Goal: Transaction & Acquisition: Register for event/course

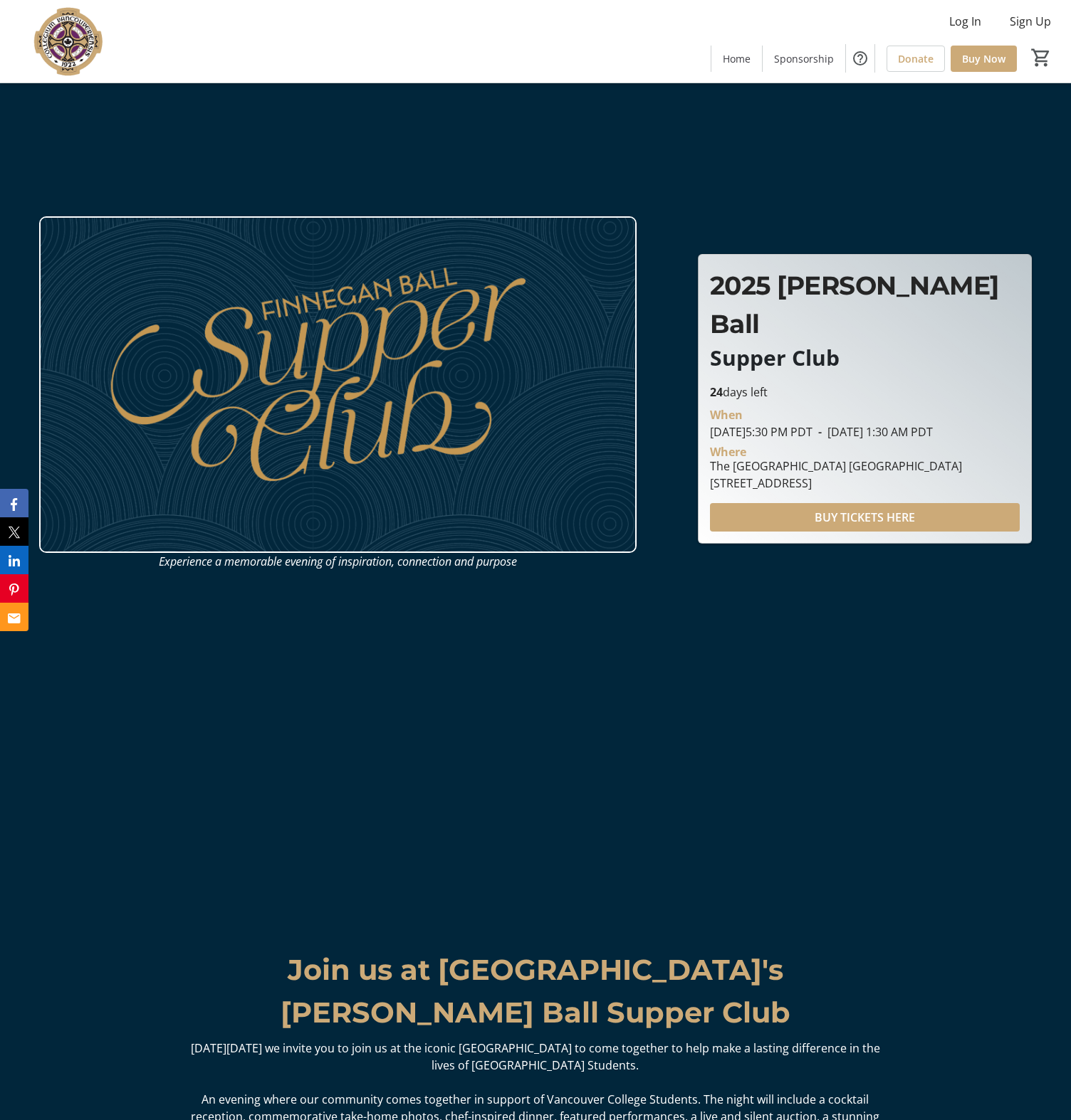
scroll to position [191, 0]
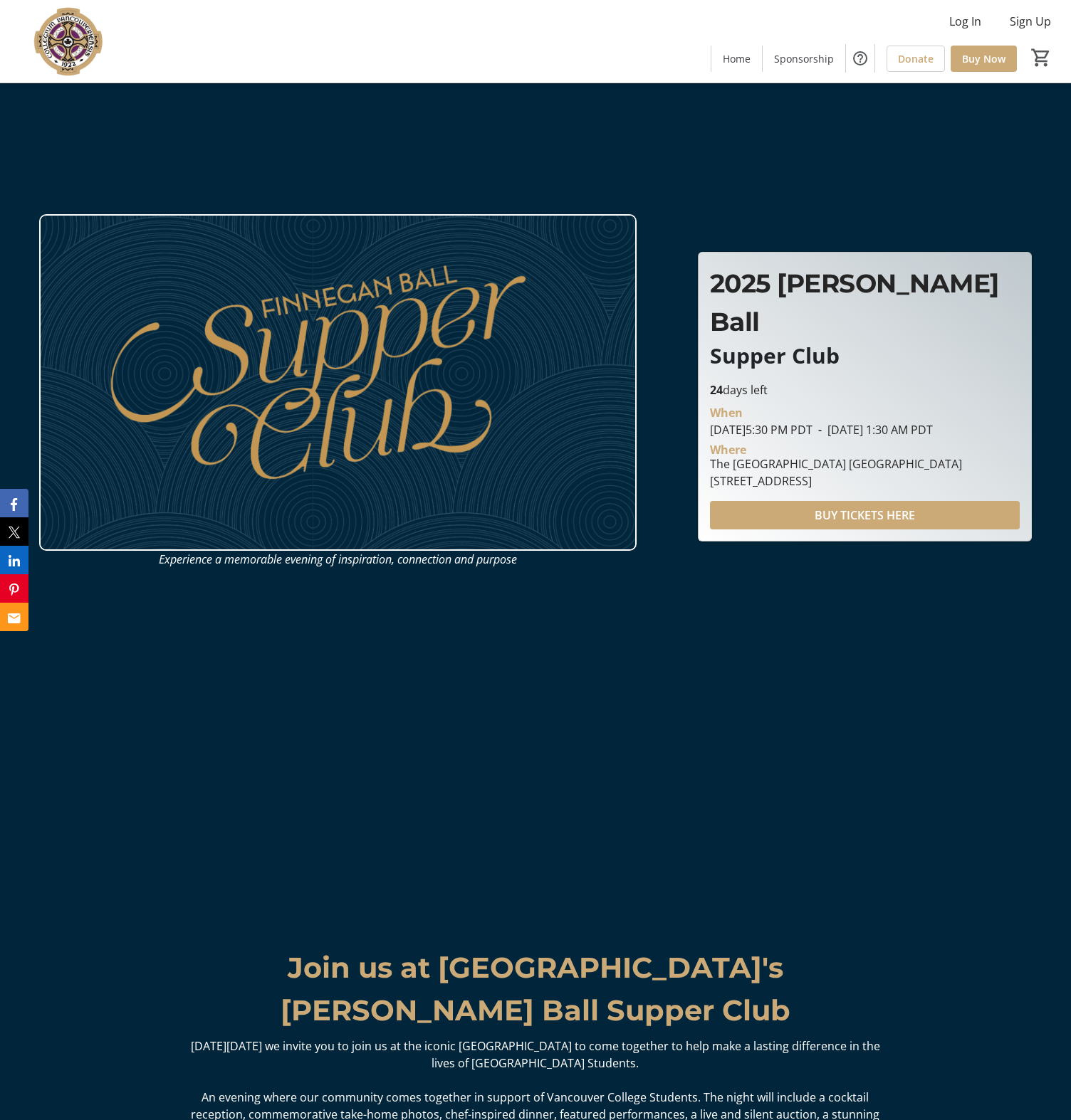
click at [180, 560] on em "Experience a memorable evening of inspiration, connection and purpose" at bounding box center [338, 559] width 358 height 16
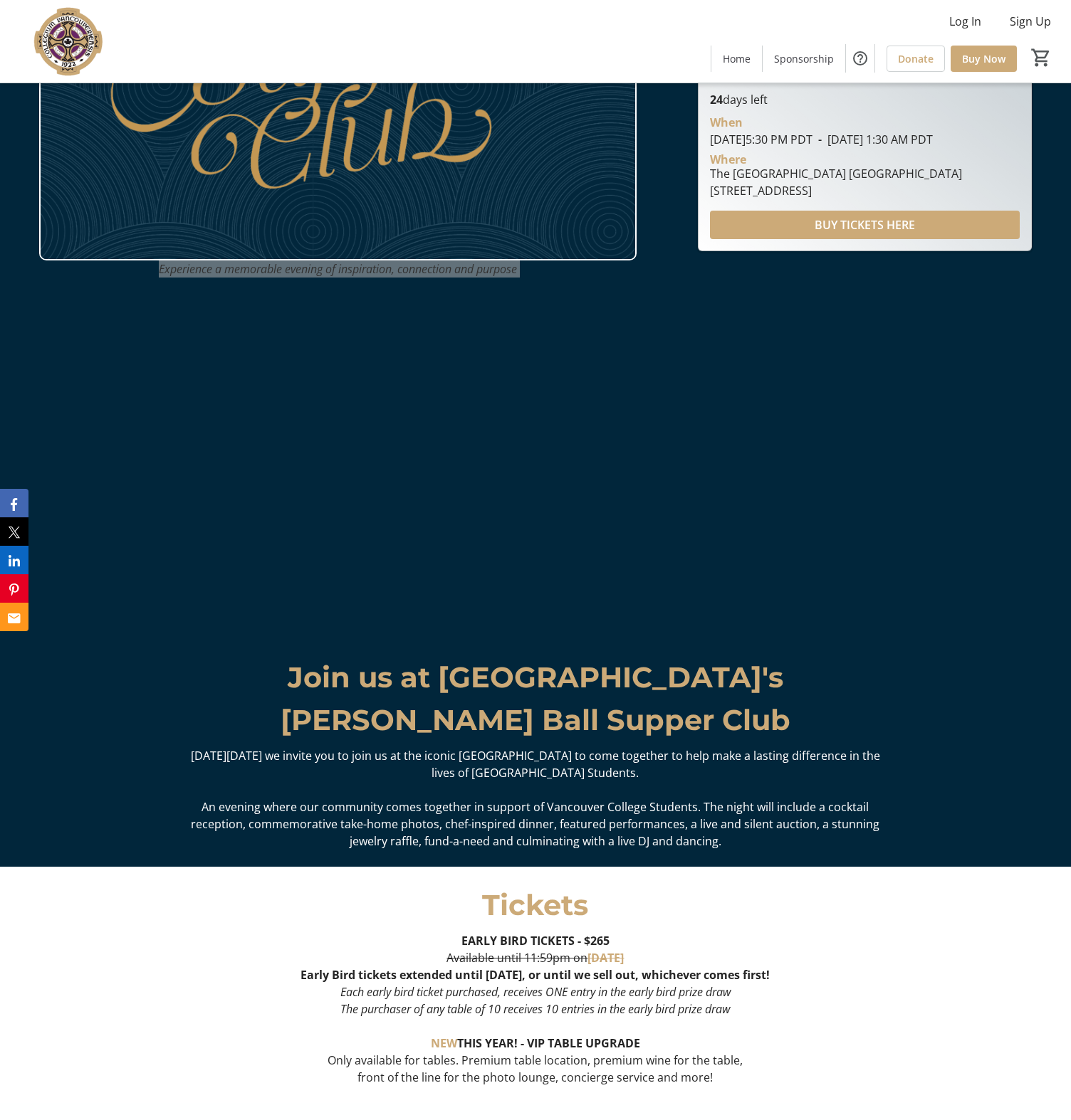
scroll to position [494, 0]
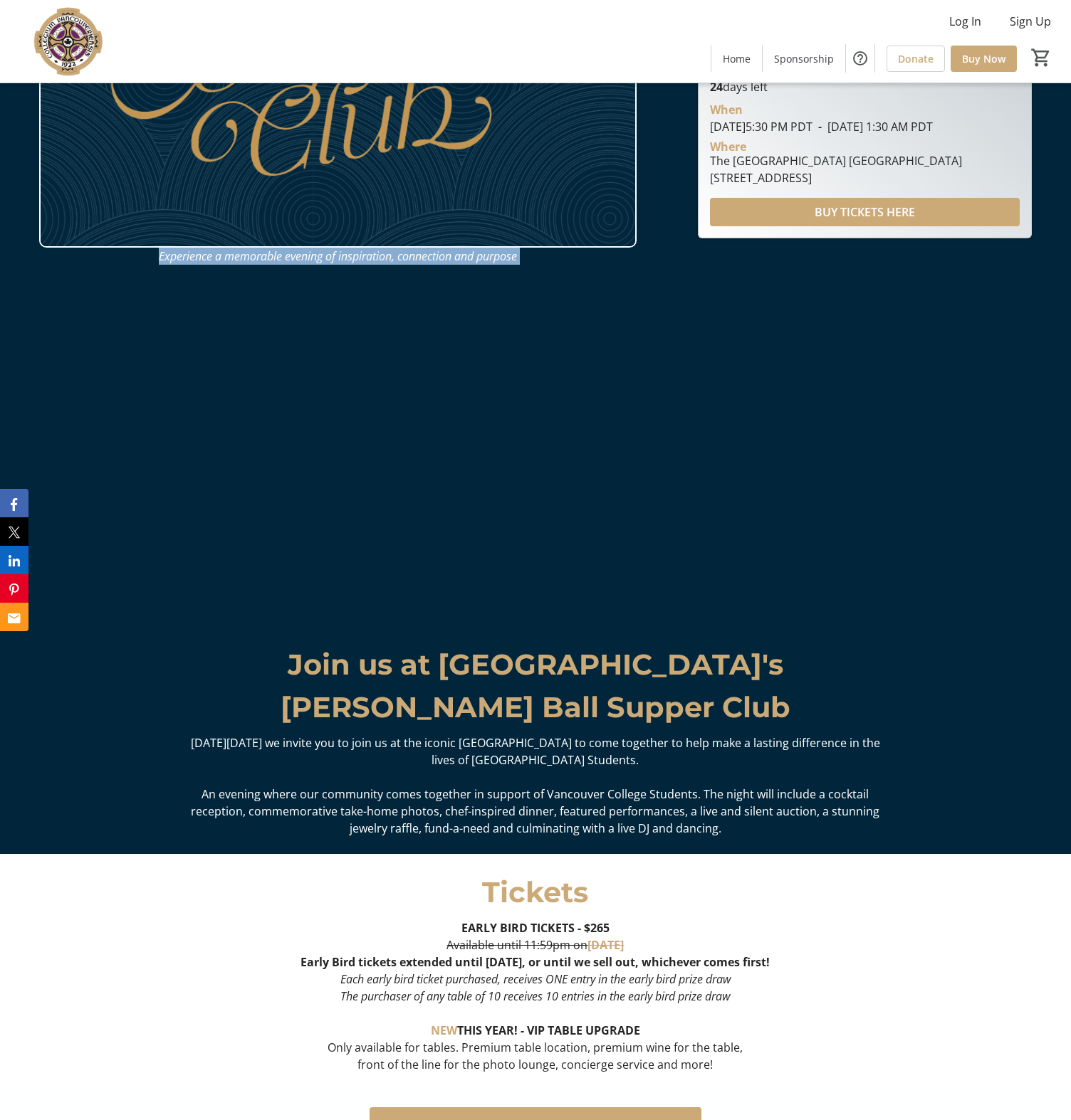
click at [397, 676] on p "Join us at Vancouver College's" at bounding box center [536, 665] width 697 height 43
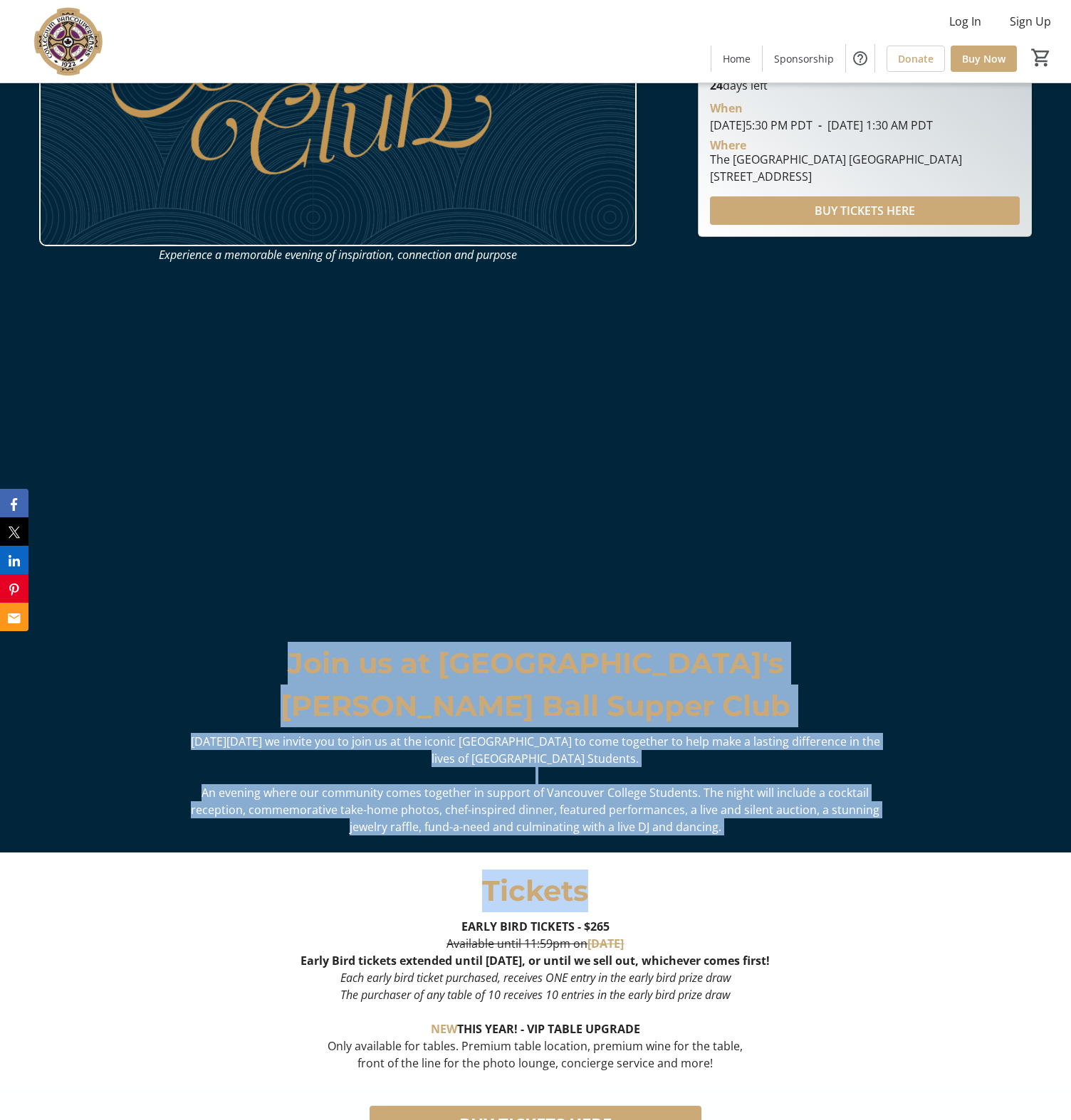
scroll to position [498, 0]
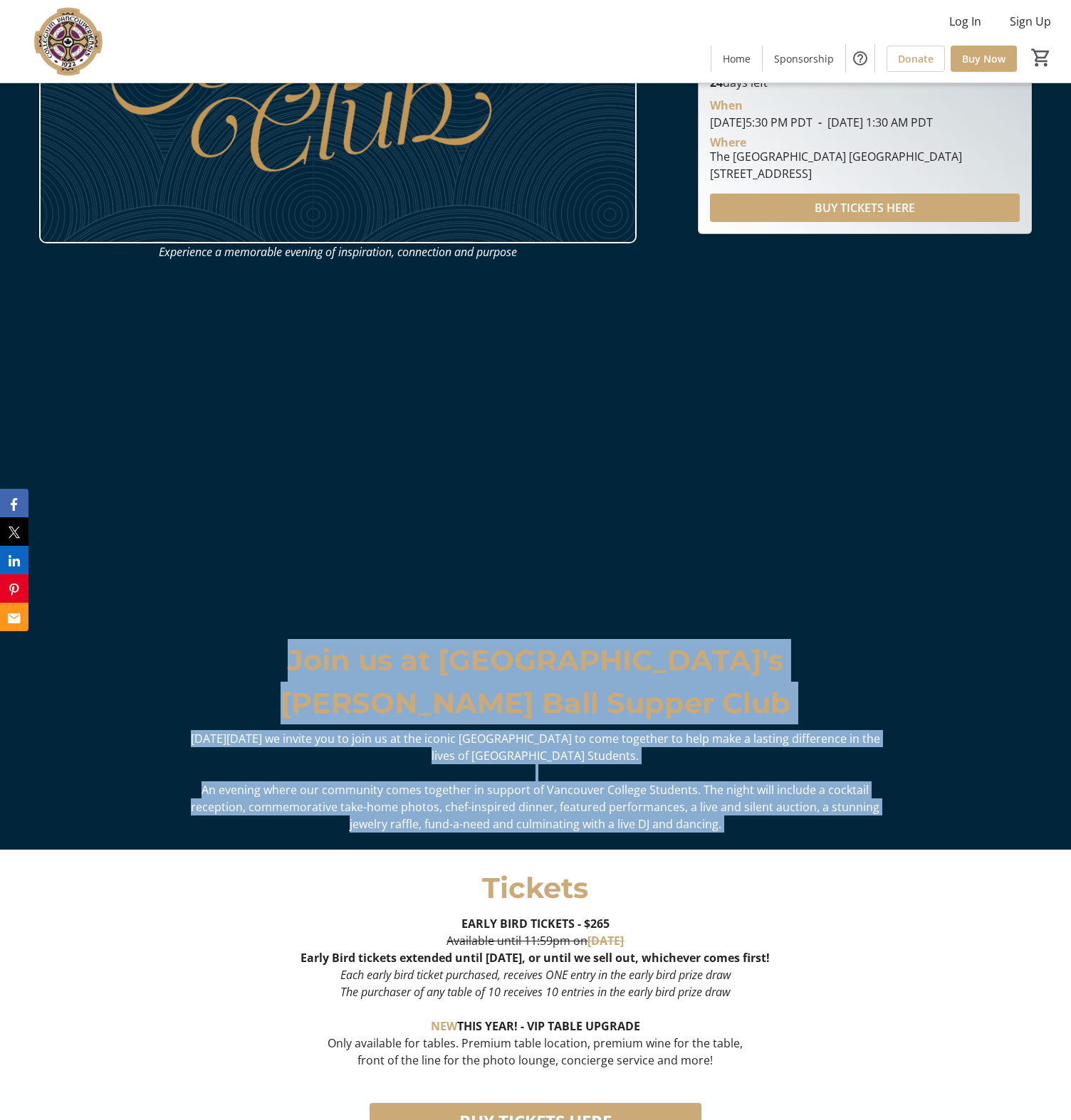
drag, startPoint x: 397, startPoint y: 676, endPoint x: 468, endPoint y: 808, distance: 149.9
click at [468, 808] on div "Join us at Vancouver College's Finnegan Ball Supper Club On Saturday, November …" at bounding box center [536, 735] width 697 height 194
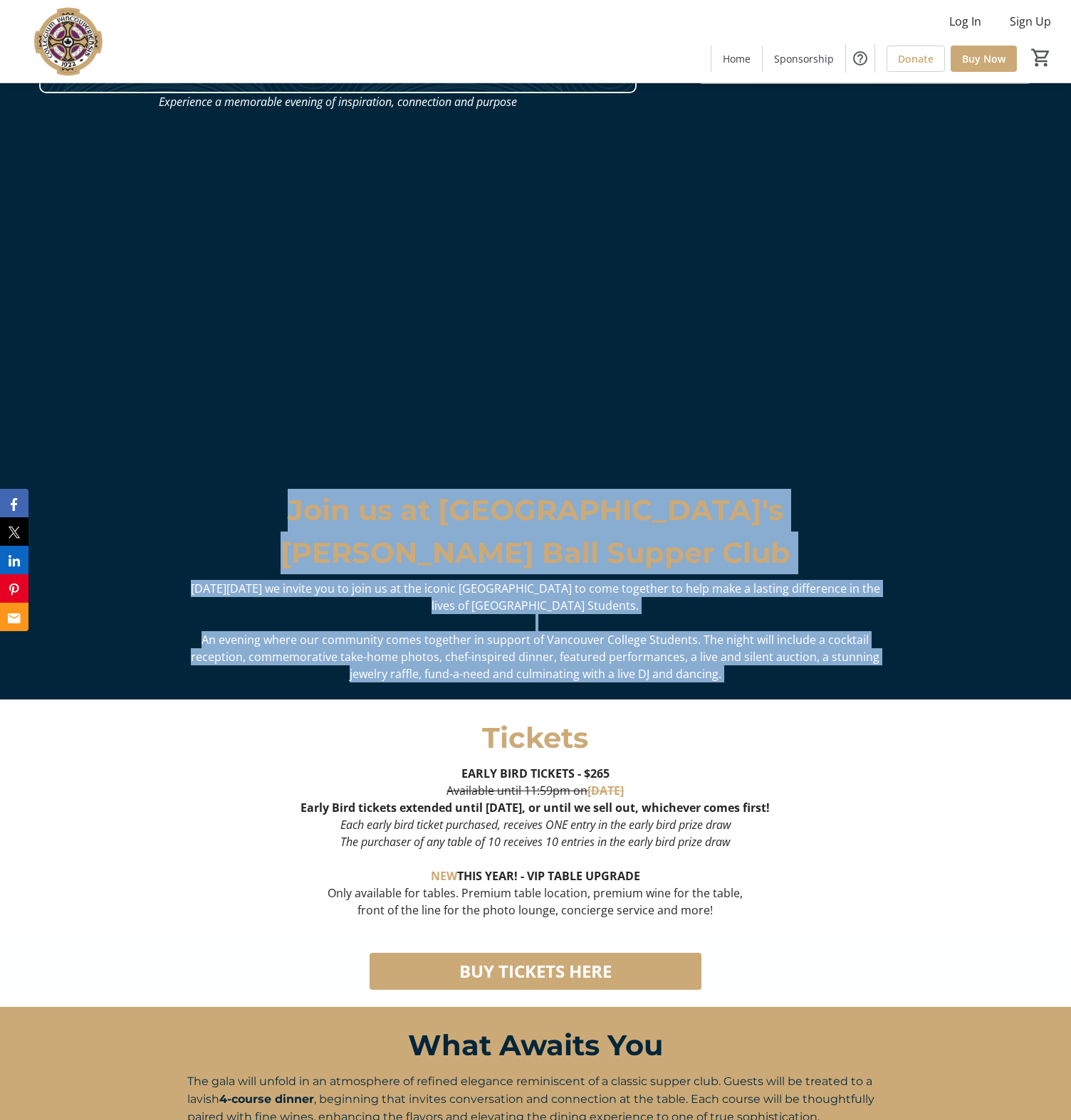
scroll to position [650, 0]
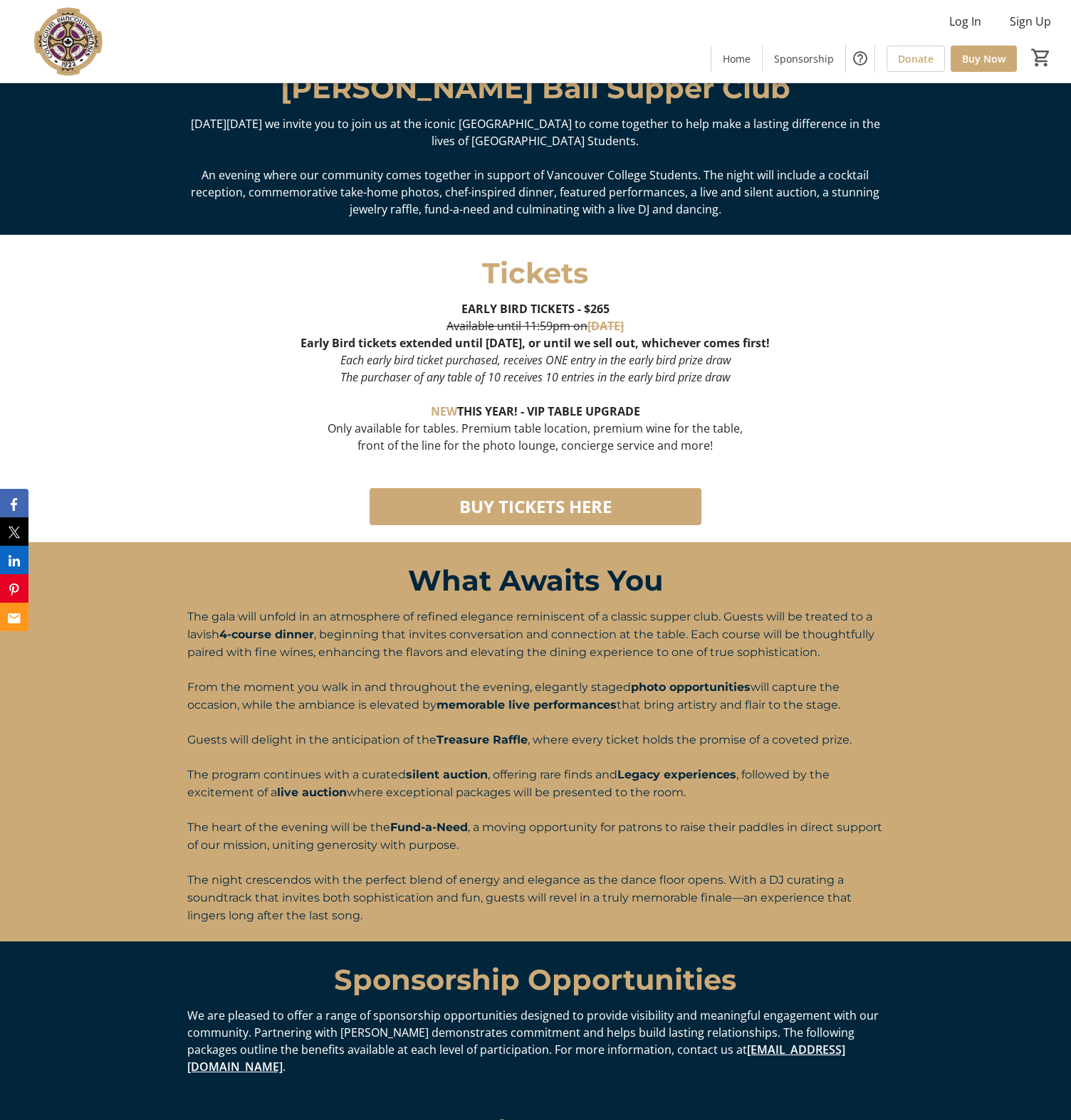
scroll to position [1144, 0]
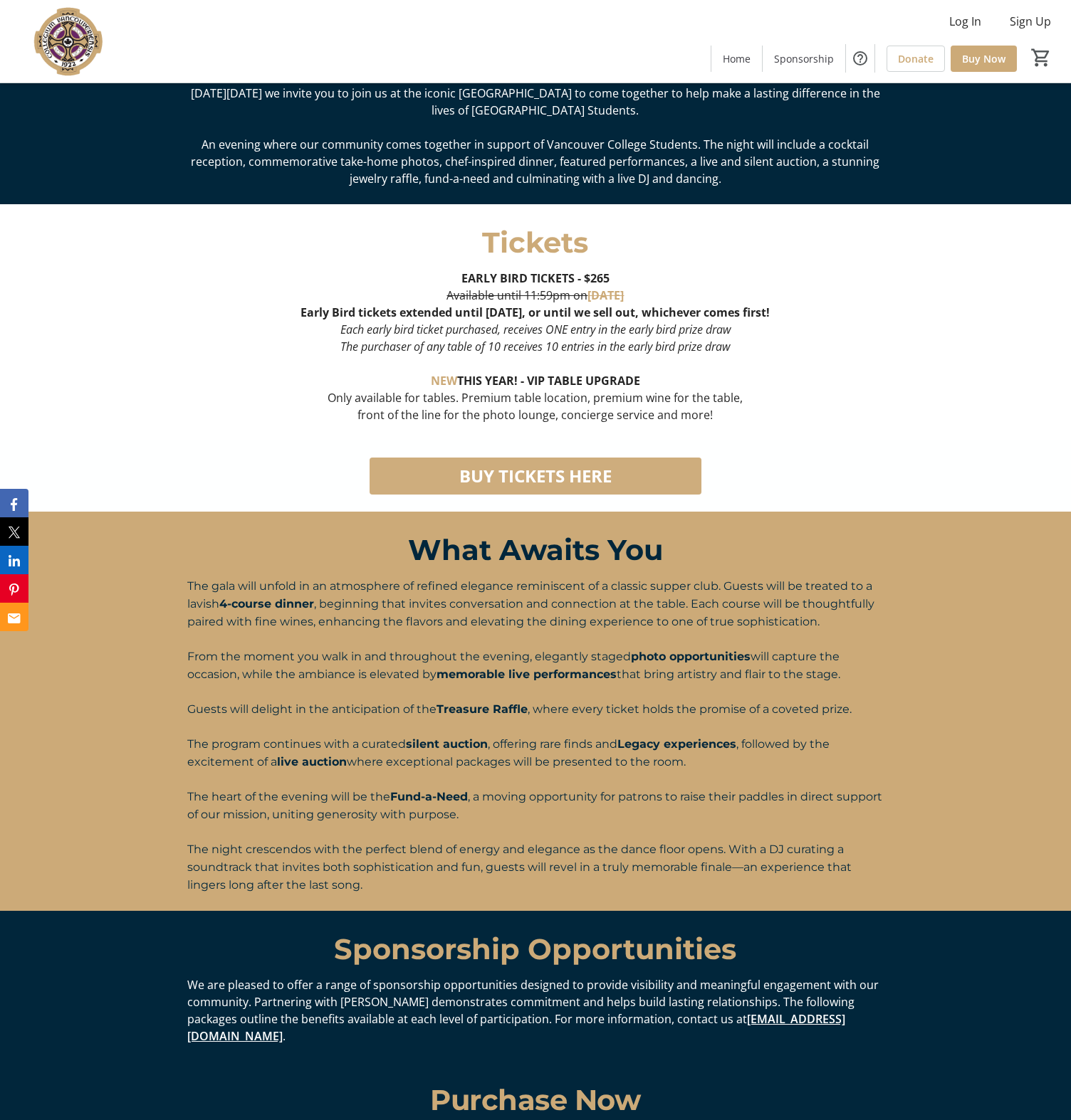
click at [545, 473] on span "BUY TICKETS HERE" at bounding box center [535, 475] width 152 height 26
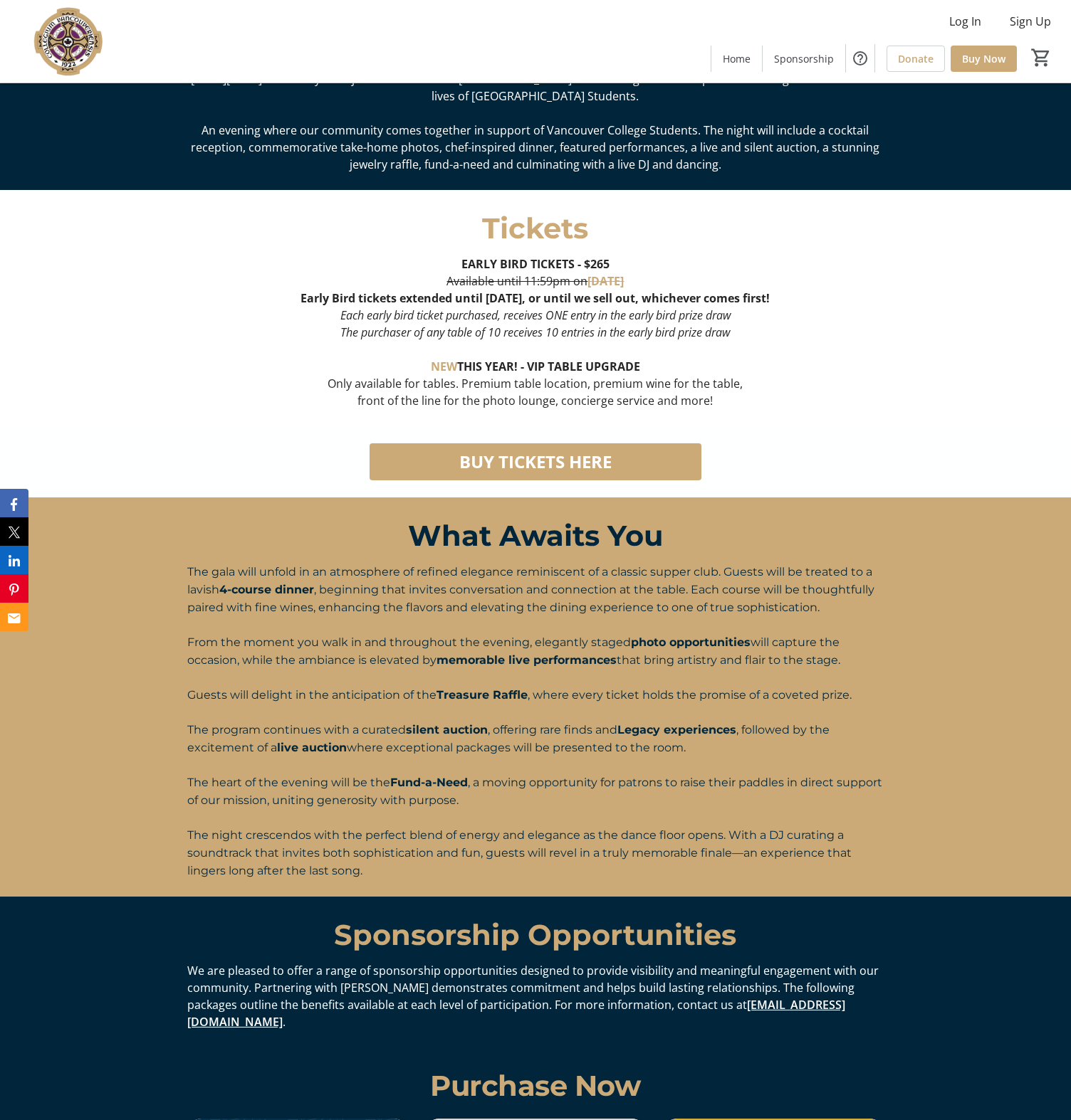
scroll to position [1260, 0]
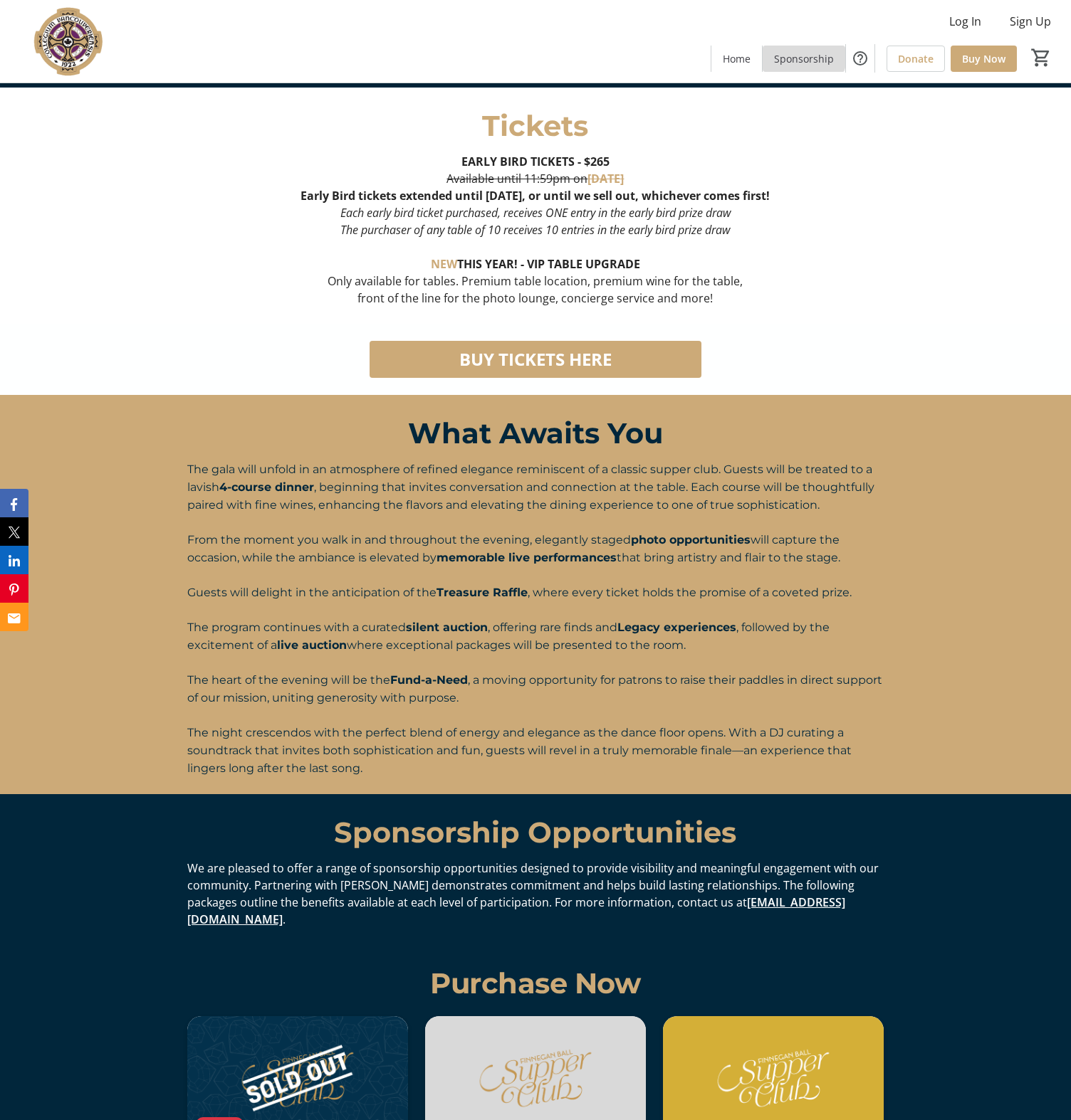
click at [803, 54] on span "Sponsorship" at bounding box center [803, 58] width 60 height 15
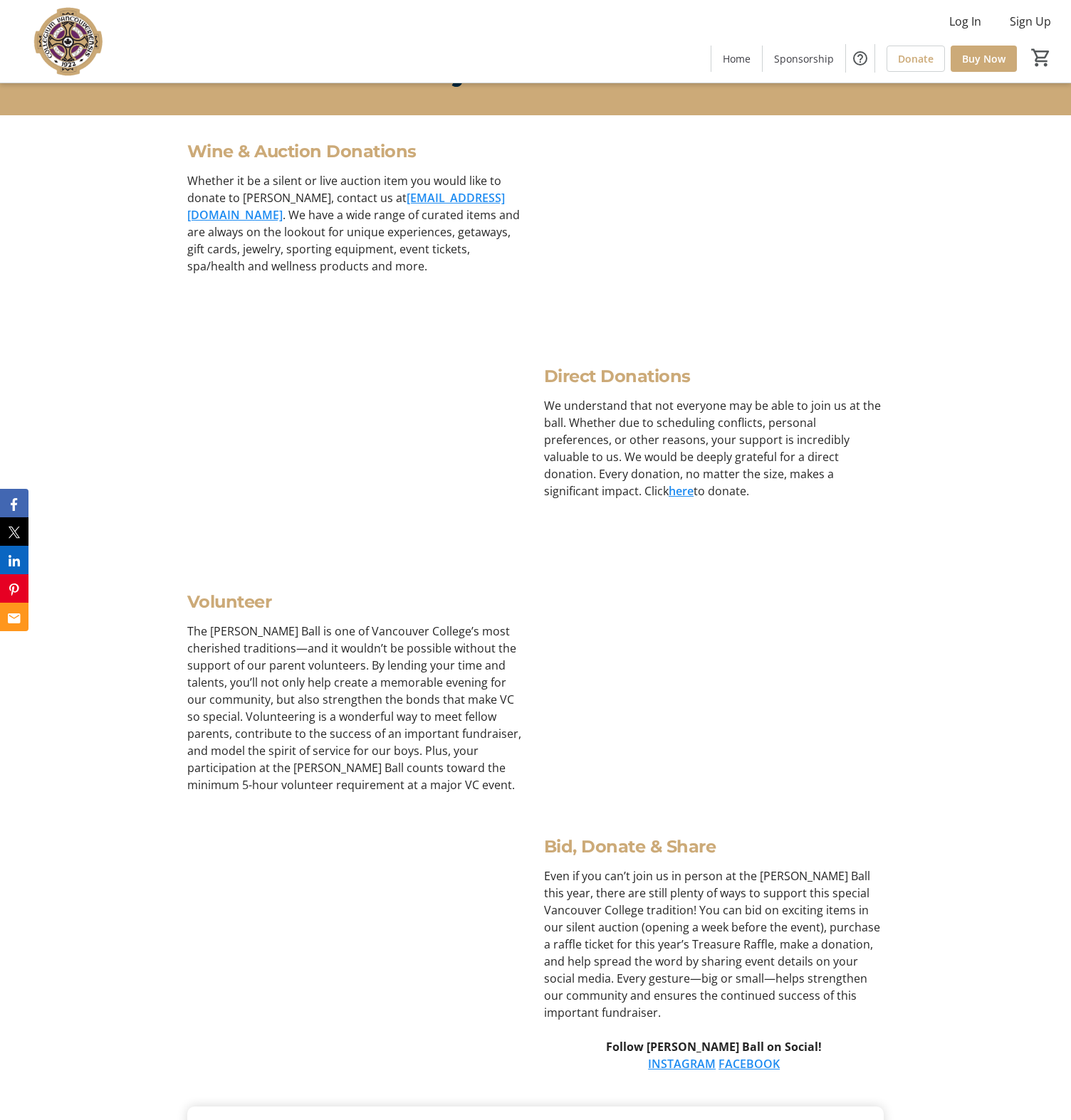
scroll to position [3235, 0]
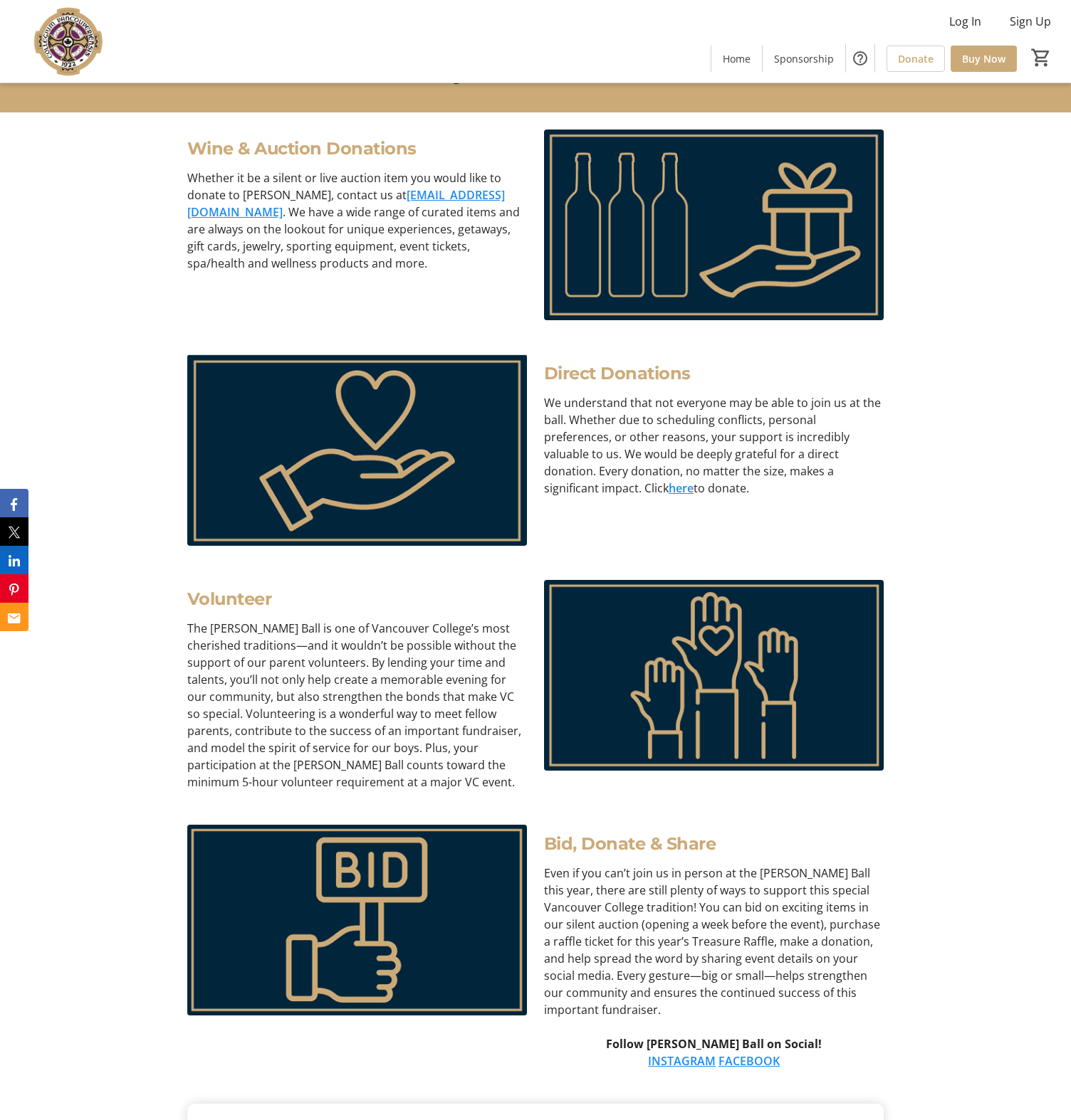
click at [694, 480] on link "here" at bounding box center [680, 488] width 25 height 16
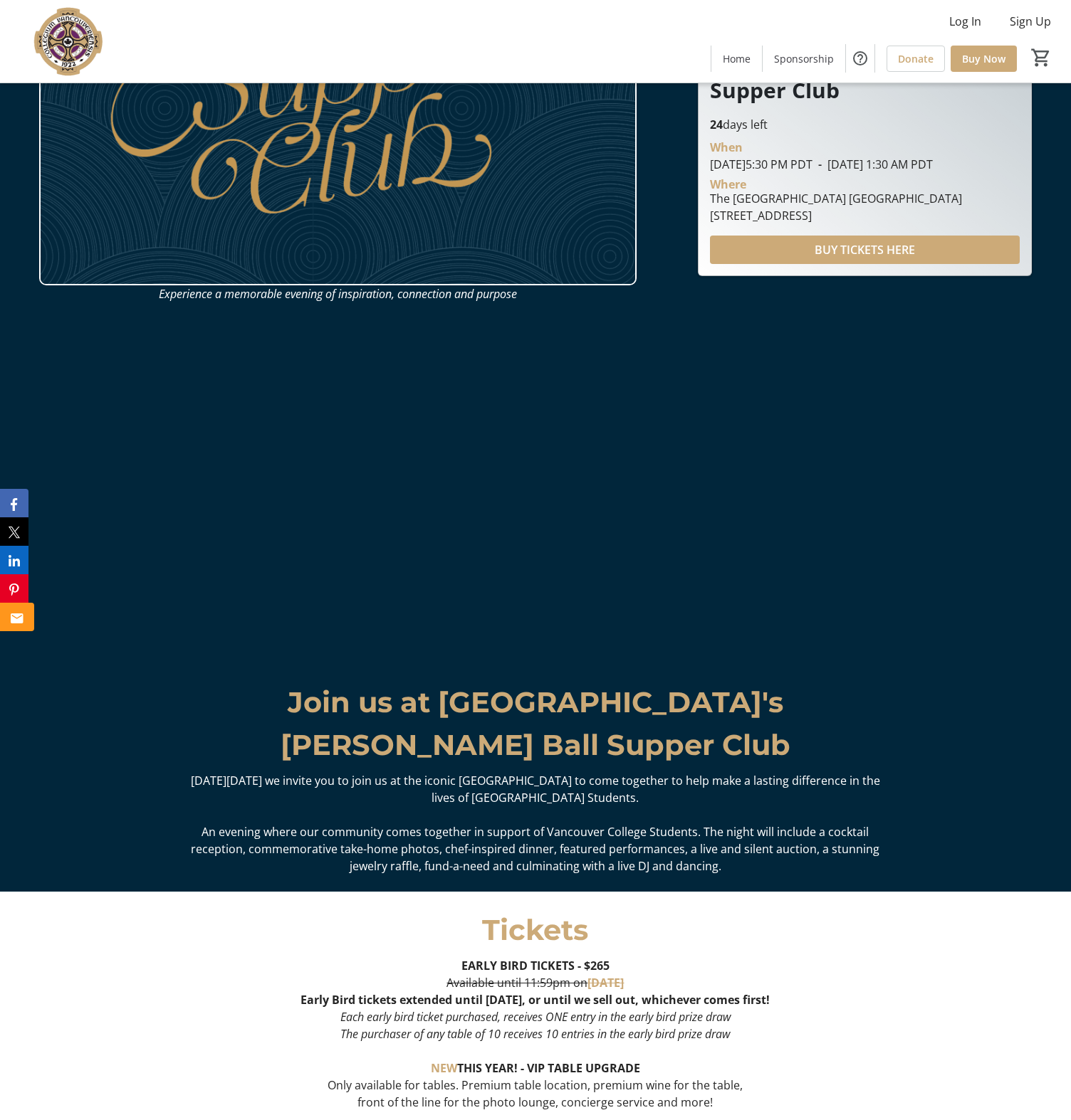
scroll to position [458, 0]
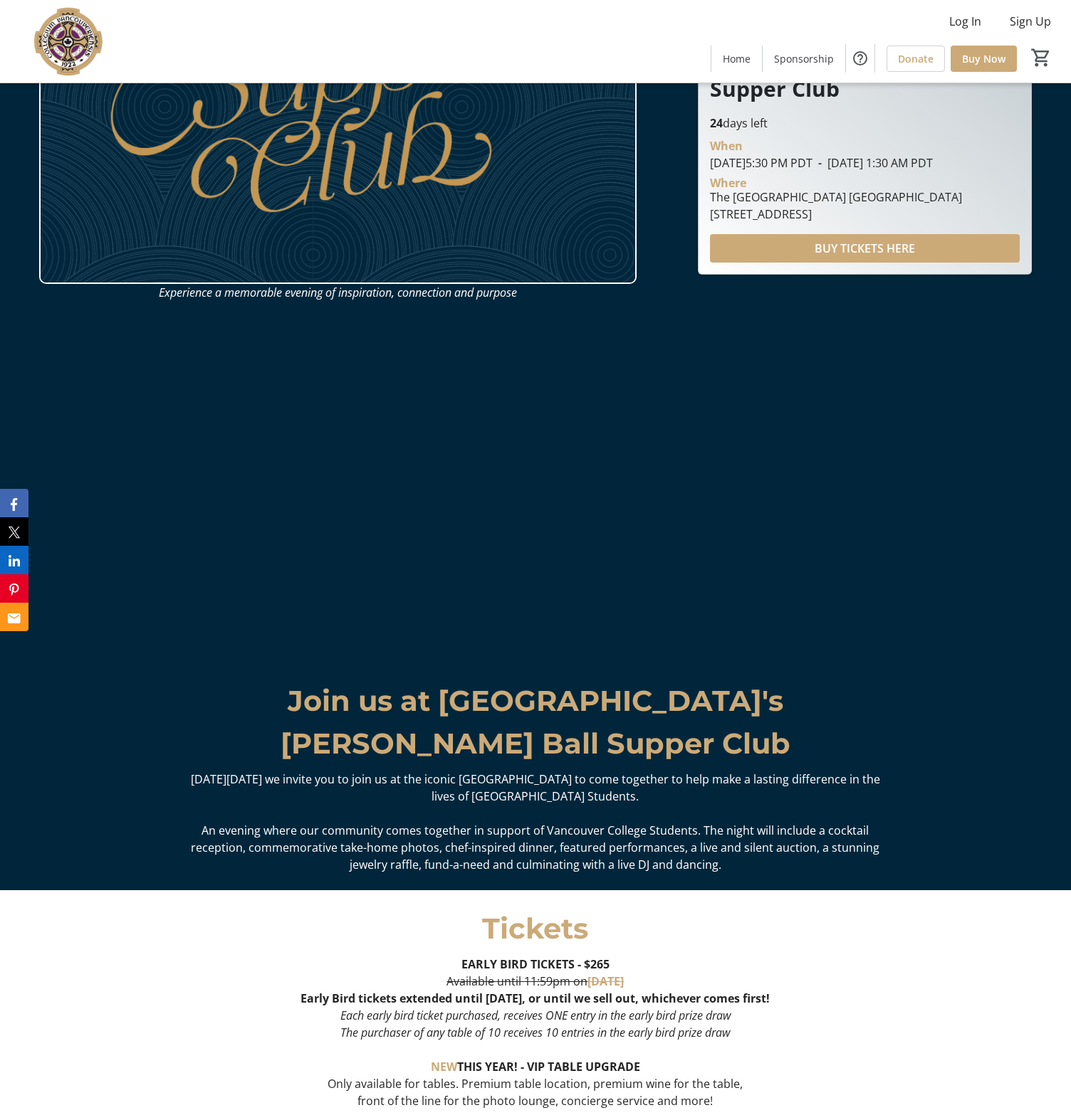
click at [326, 698] on p "Join us at Vancouver College's" at bounding box center [536, 701] width 697 height 43
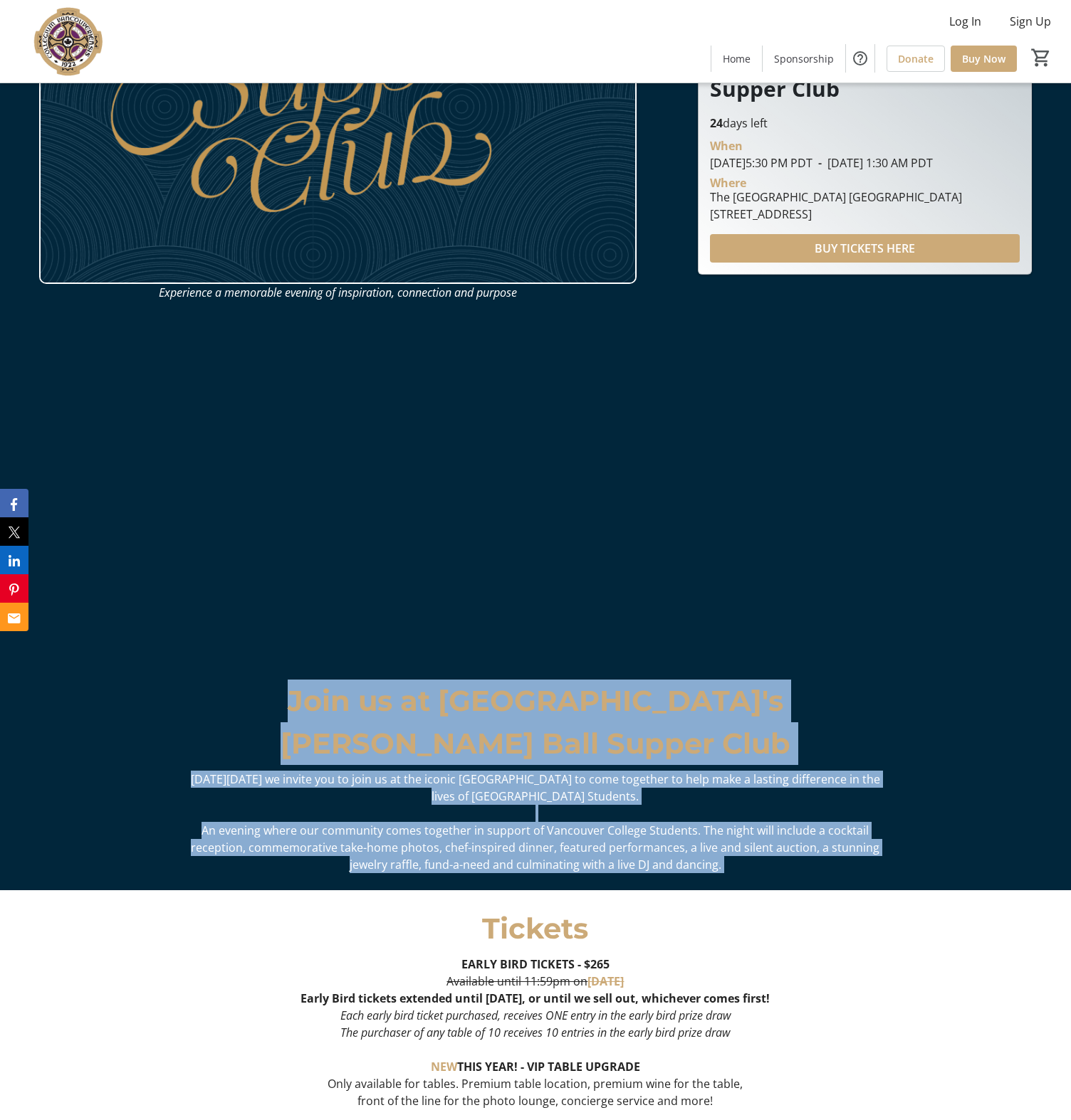
drag, startPoint x: 326, startPoint y: 698, endPoint x: 618, endPoint y: 872, distance: 339.9
click at [618, 872] on div "Join us at Vancouver College's Finnegan Ball Supper Club On Saturday, November …" at bounding box center [536, 776] width 697 height 194
click at [416, 702] on p "Join us at Vancouver College's" at bounding box center [536, 701] width 697 height 43
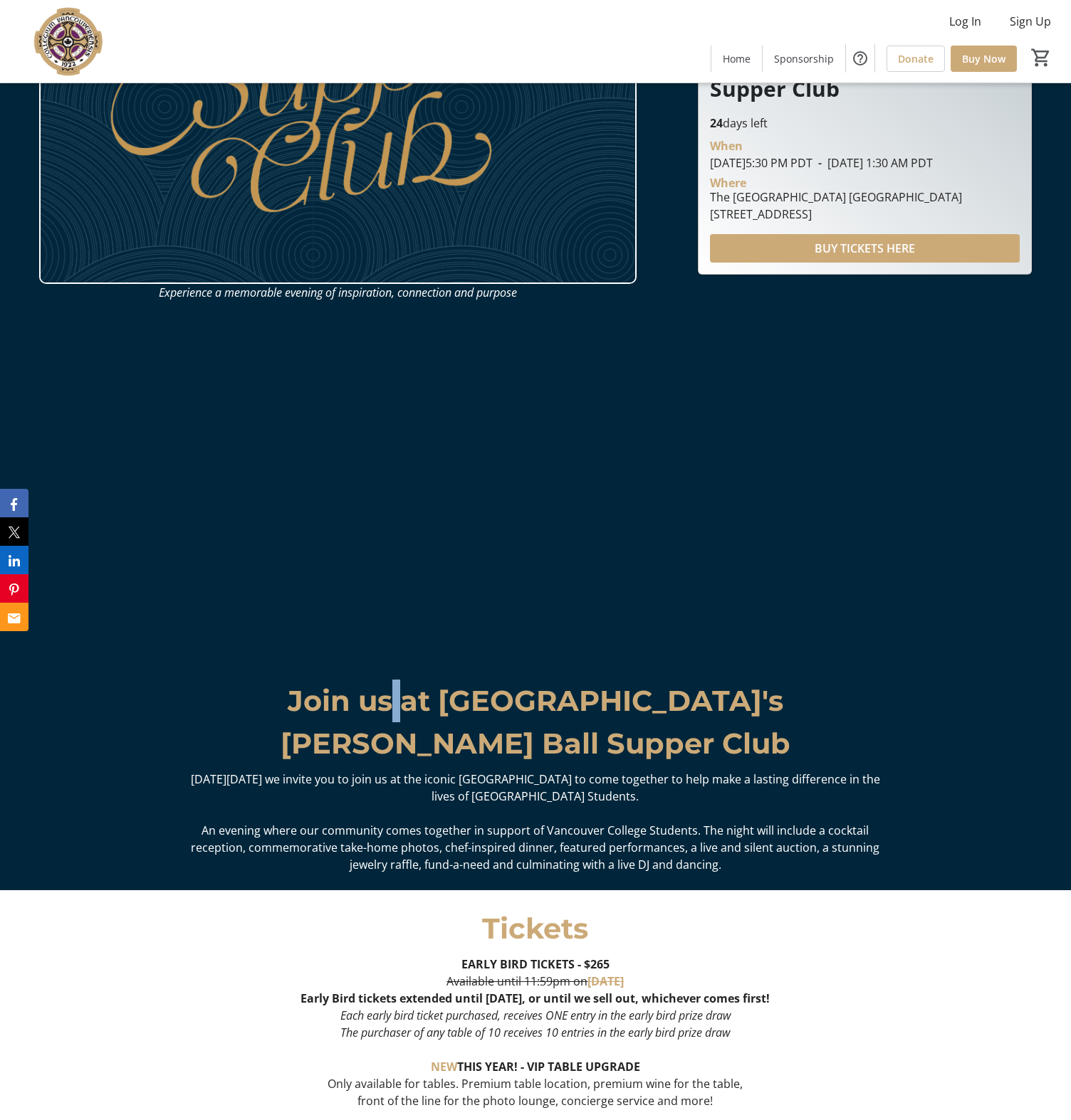
click at [416, 702] on p "Join us at Vancouver College's" at bounding box center [536, 701] width 697 height 43
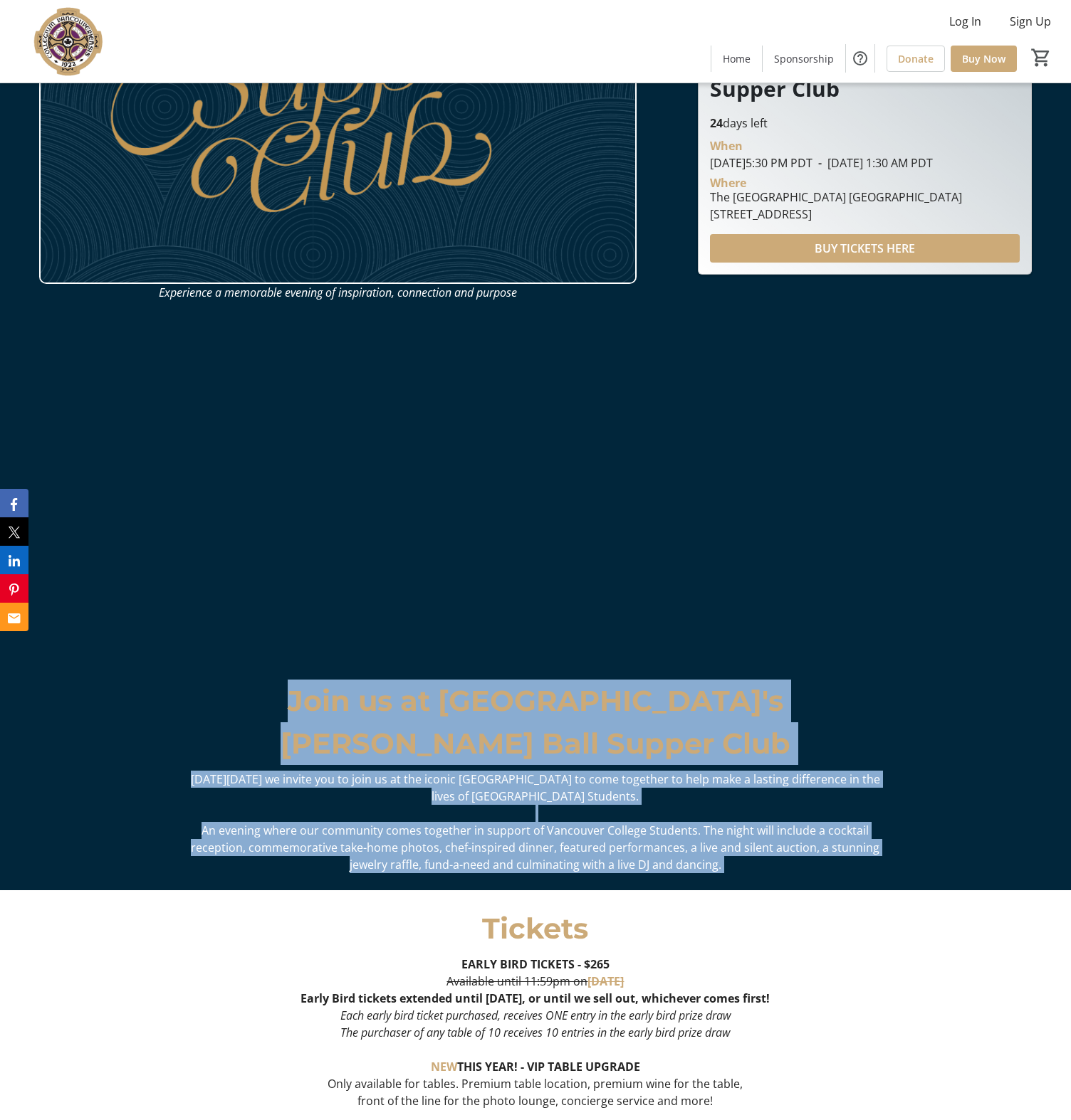
drag, startPoint x: 416, startPoint y: 702, endPoint x: 674, endPoint y: 851, distance: 297.9
click at [674, 851] on div "Join us at Vancouver College's Finnegan Ball Supper Club On Saturday, November …" at bounding box center [536, 776] width 697 height 194
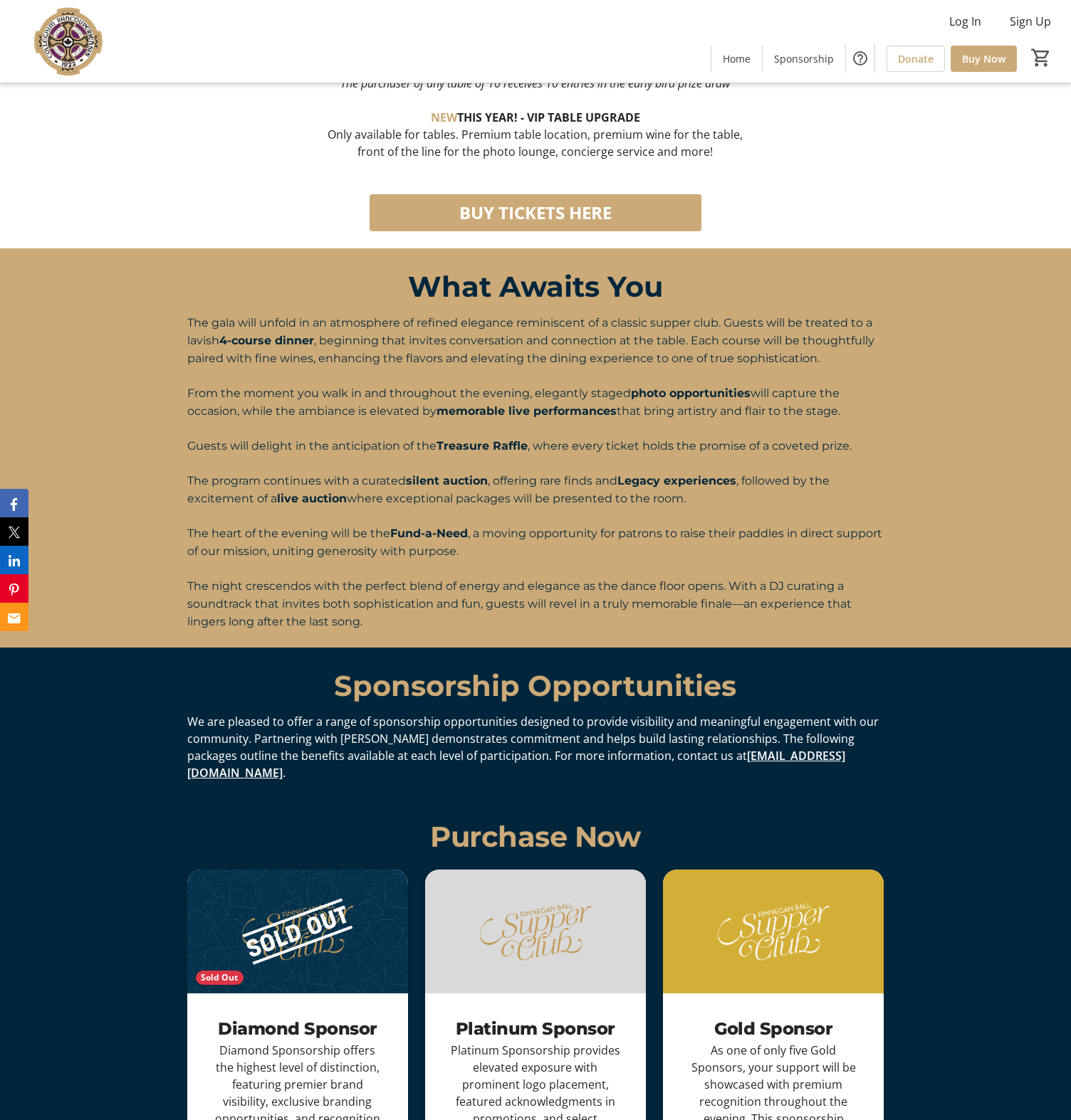
scroll to position [1410, 0]
